Goal: Task Accomplishment & Management: Manage account settings

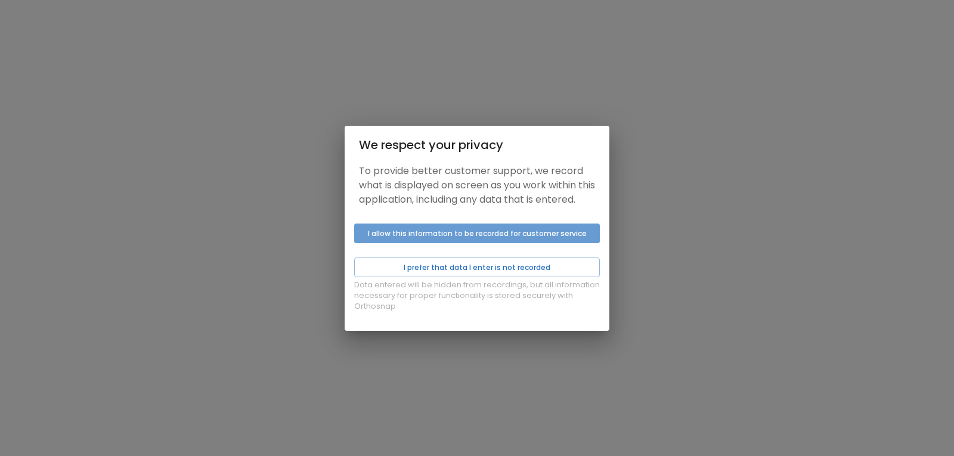
click at [469, 243] on button "I allow this information to be recorded for customer service" at bounding box center [477, 234] width 246 height 20
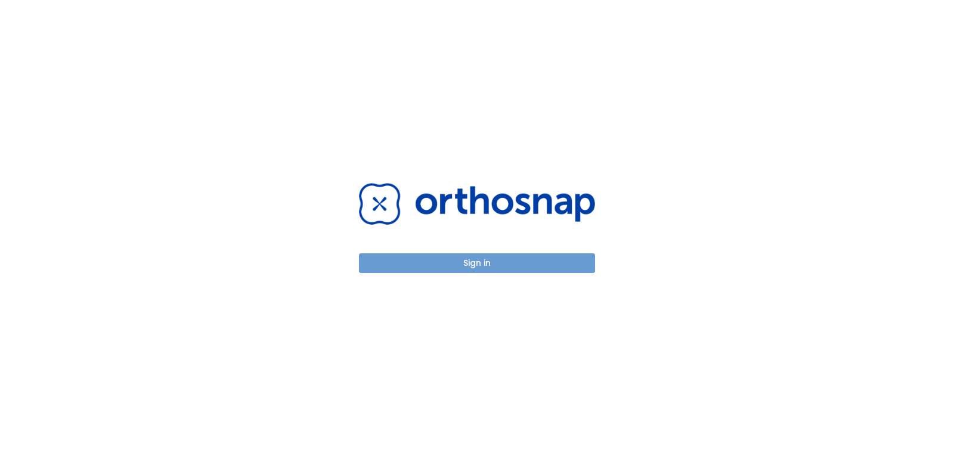
click at [467, 270] on button "Sign in" at bounding box center [477, 263] width 236 height 20
click at [474, 263] on button "Sign in" at bounding box center [477, 263] width 236 height 20
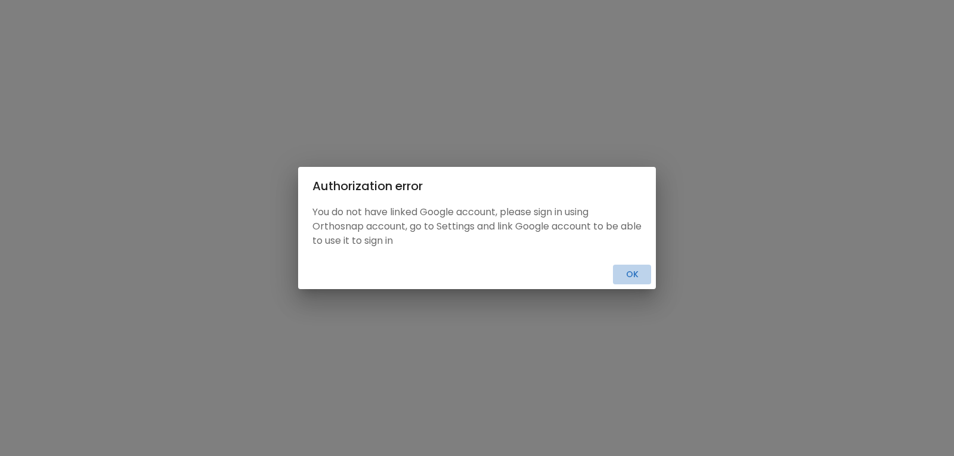
click at [641, 280] on button "Ok" at bounding box center [632, 275] width 38 height 20
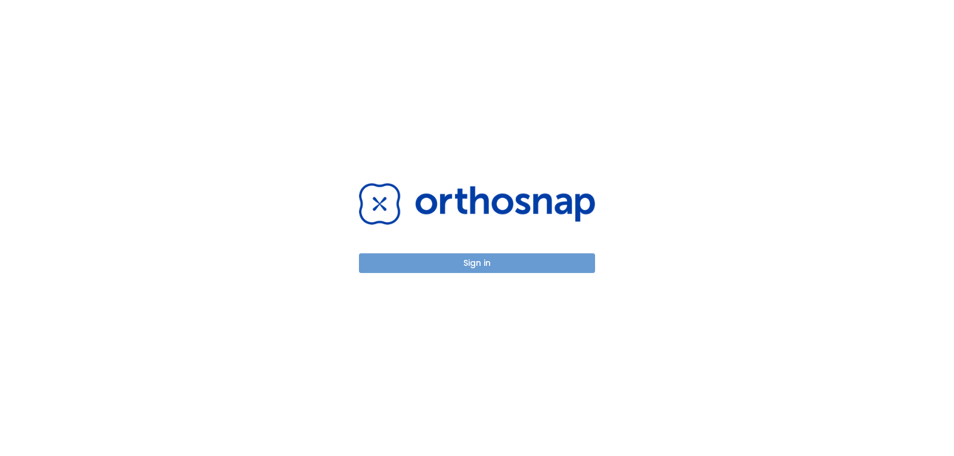
click at [505, 266] on button "Sign in" at bounding box center [477, 263] width 236 height 20
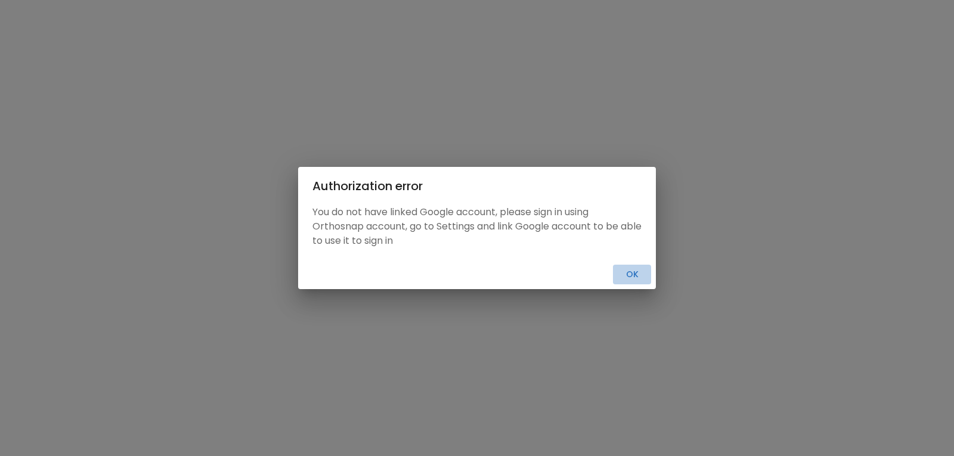
click at [635, 268] on button "Ok" at bounding box center [632, 275] width 38 height 20
